Goal: Task Accomplishment & Management: Use online tool/utility

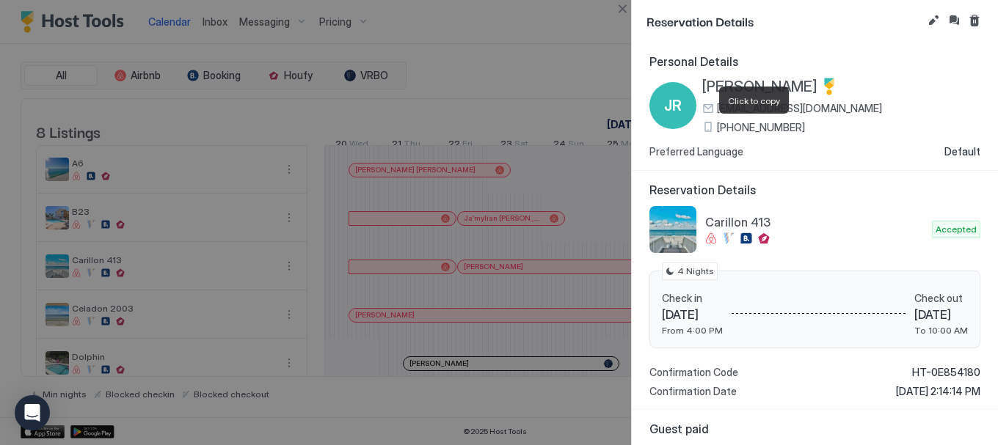
scroll to position [0, 815]
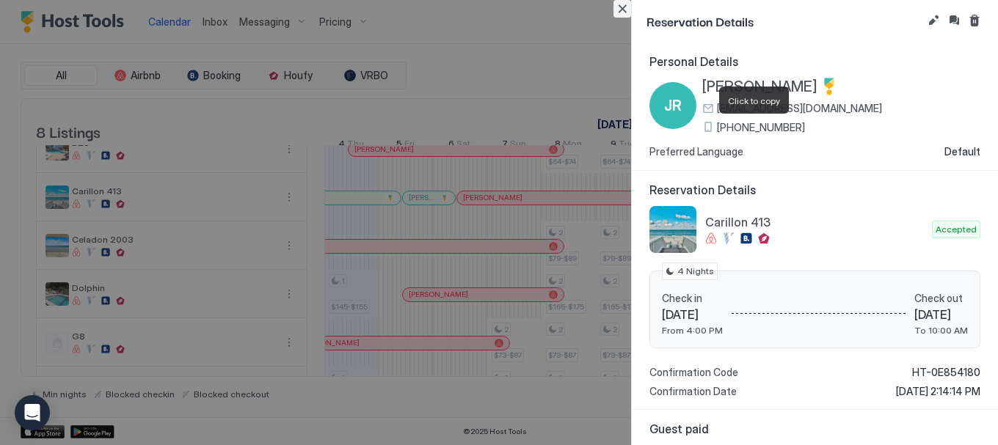
click at [623, 11] on button "Close" at bounding box center [622, 9] width 18 height 18
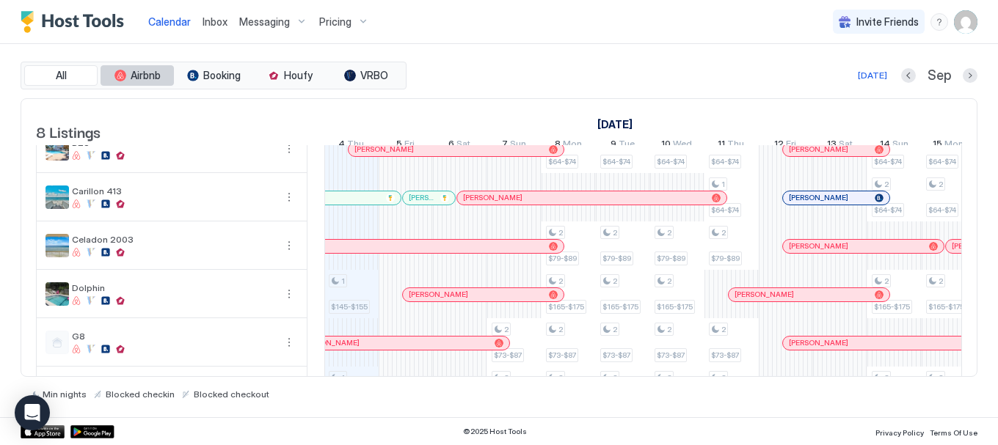
click at [139, 78] on span "Airbnb" at bounding box center [146, 75] width 30 height 13
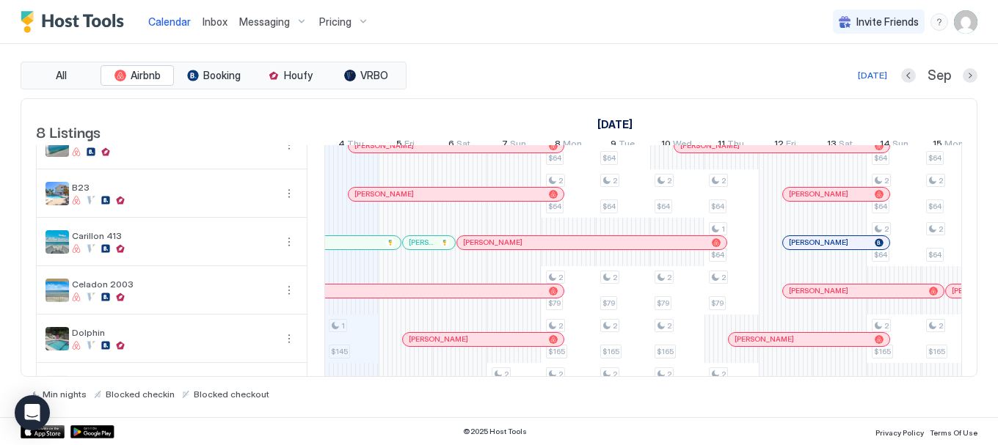
scroll to position [0, 0]
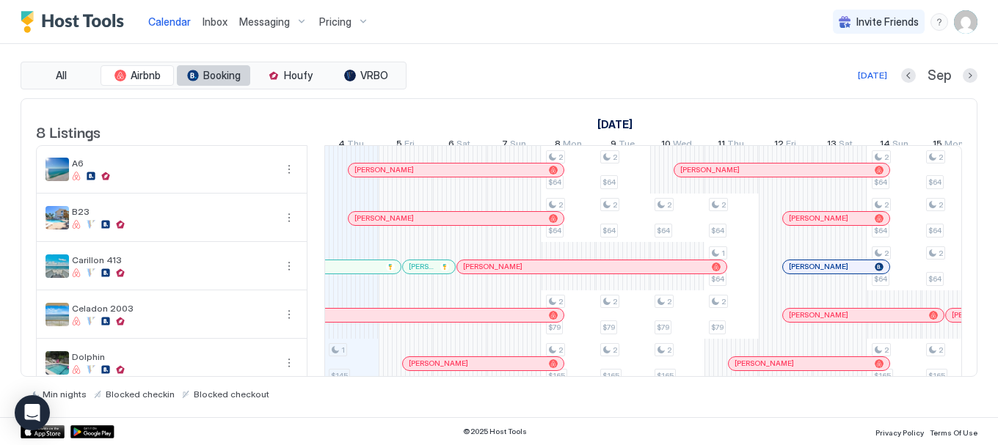
click at [206, 80] on span "Booking" at bounding box center [221, 75] width 37 height 13
click at [63, 81] on span "All" at bounding box center [61, 75] width 11 height 13
click at [876, 78] on div "[DATE]" at bounding box center [872, 75] width 29 height 13
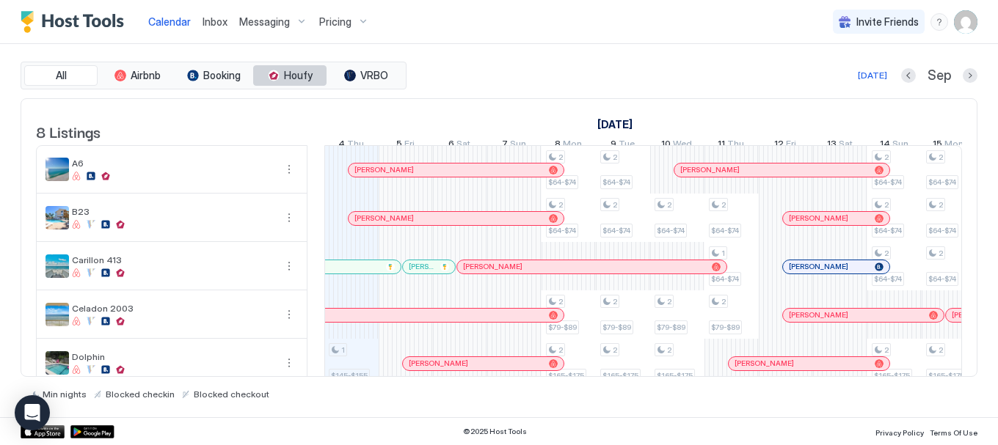
click at [298, 74] on span "Houfy" at bounding box center [298, 75] width 29 height 13
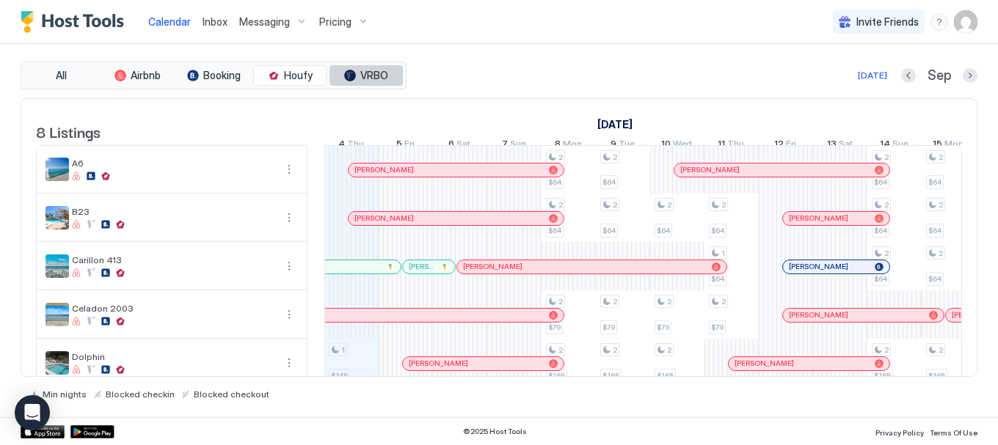
click at [368, 77] on span "VRBO" at bounding box center [374, 75] width 28 height 13
click at [204, 72] on span "Booking" at bounding box center [221, 75] width 37 height 13
click at [143, 74] on span "Airbnb" at bounding box center [146, 75] width 30 height 13
click at [219, 77] on span "Booking" at bounding box center [221, 75] width 37 height 13
click at [291, 76] on span "Houfy" at bounding box center [298, 75] width 29 height 13
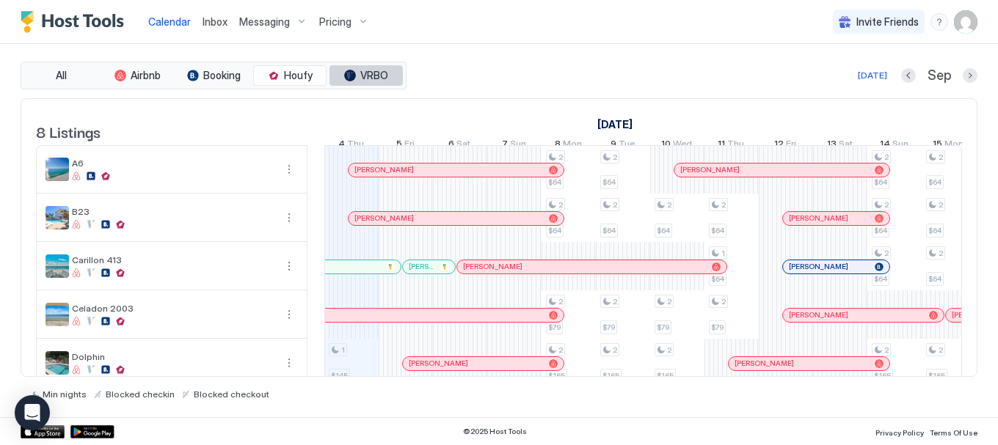
click at [382, 73] on span "VRBO" at bounding box center [374, 75] width 28 height 13
click at [65, 82] on button "All" at bounding box center [60, 75] width 73 height 21
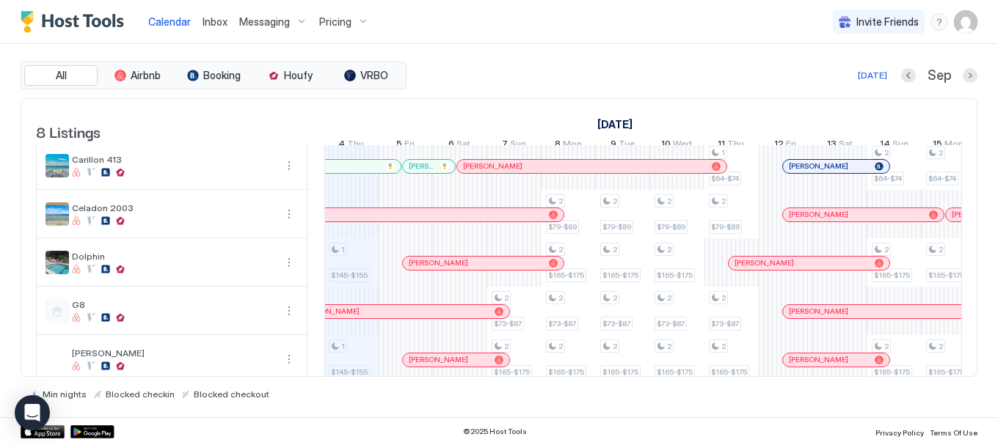
scroll to position [95, 0]
